Goal: Task Accomplishment & Management: Use online tool/utility

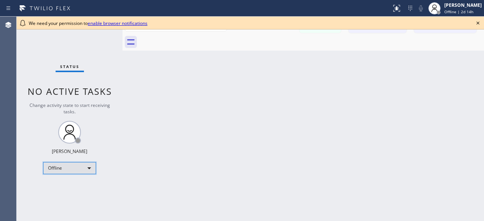
click at [91, 167] on div "Offline" at bounding box center [69, 168] width 53 height 12
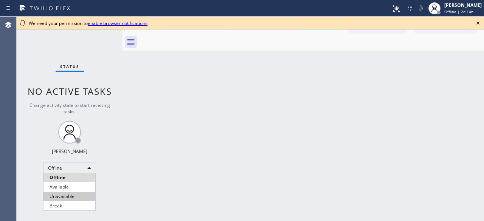
click at [72, 198] on li "Unavailable" at bounding box center [69, 196] width 52 height 9
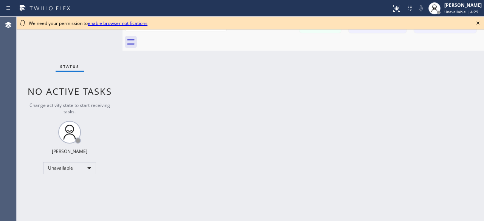
click at [27, 40] on div "Status No active tasks Change activity state to start receiving tasks. [PERSON_…" at bounding box center [70, 119] width 106 height 204
click at [478, 22] on icon at bounding box center [477, 23] width 3 height 3
